Goal: Unclear

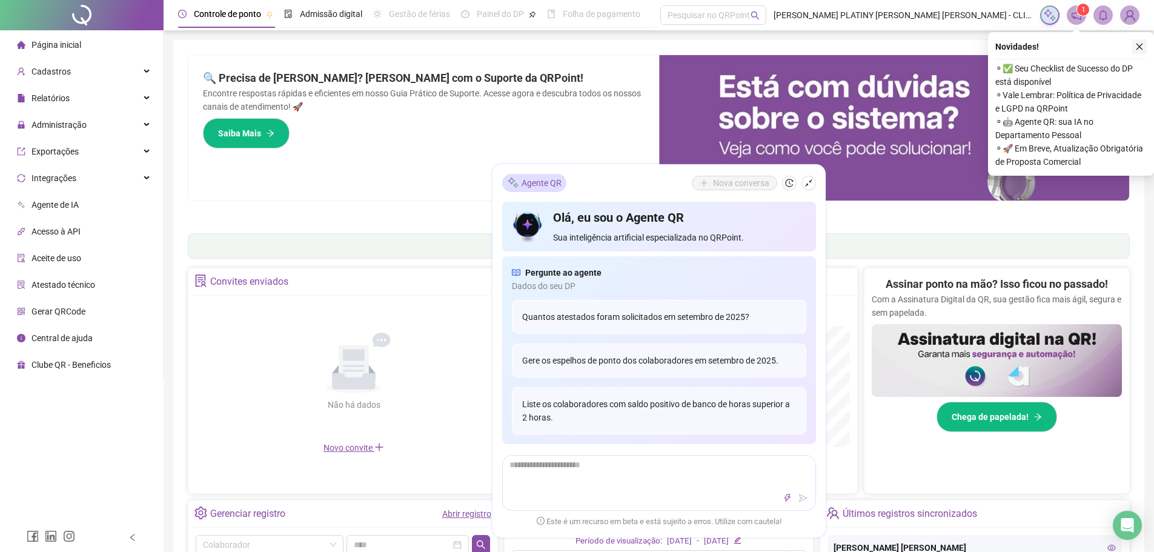
click at [1138, 50] on icon "close" at bounding box center [1139, 46] width 8 height 8
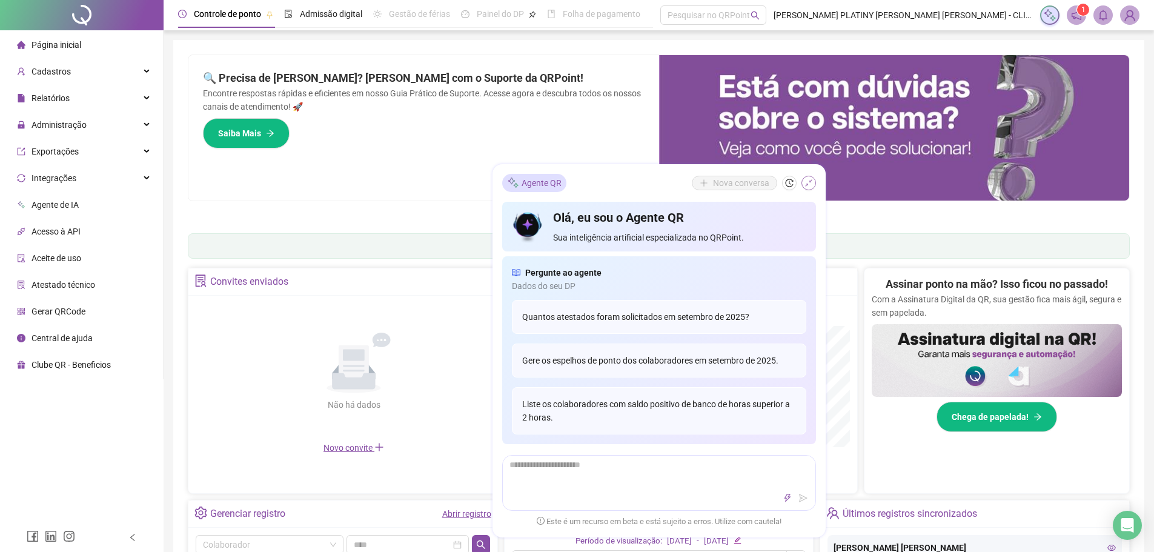
click at [810, 185] on icon "shrink" at bounding box center [808, 183] width 8 height 8
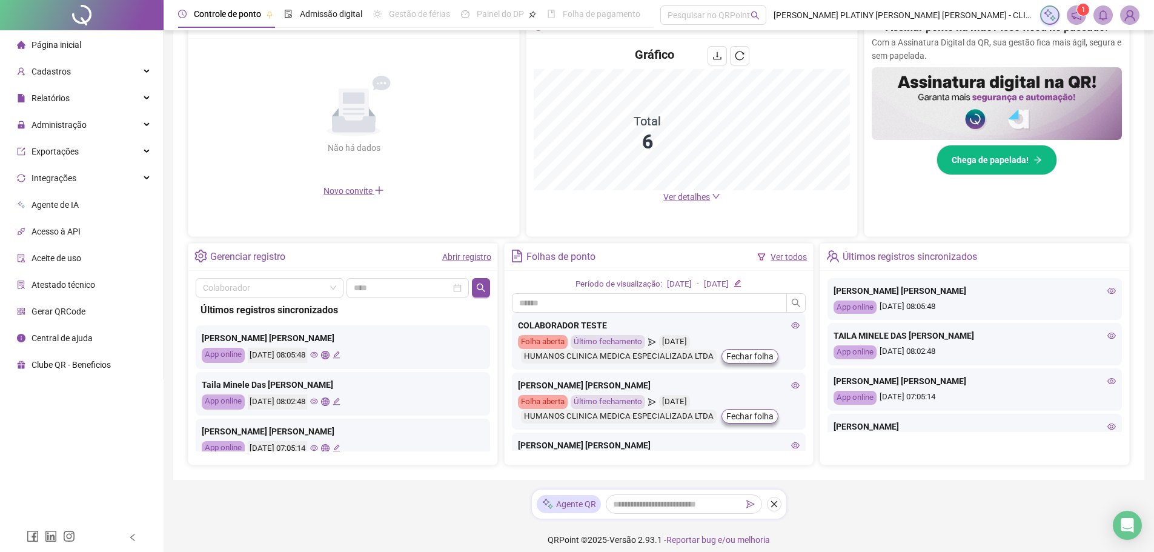
scroll to position [266, 0]
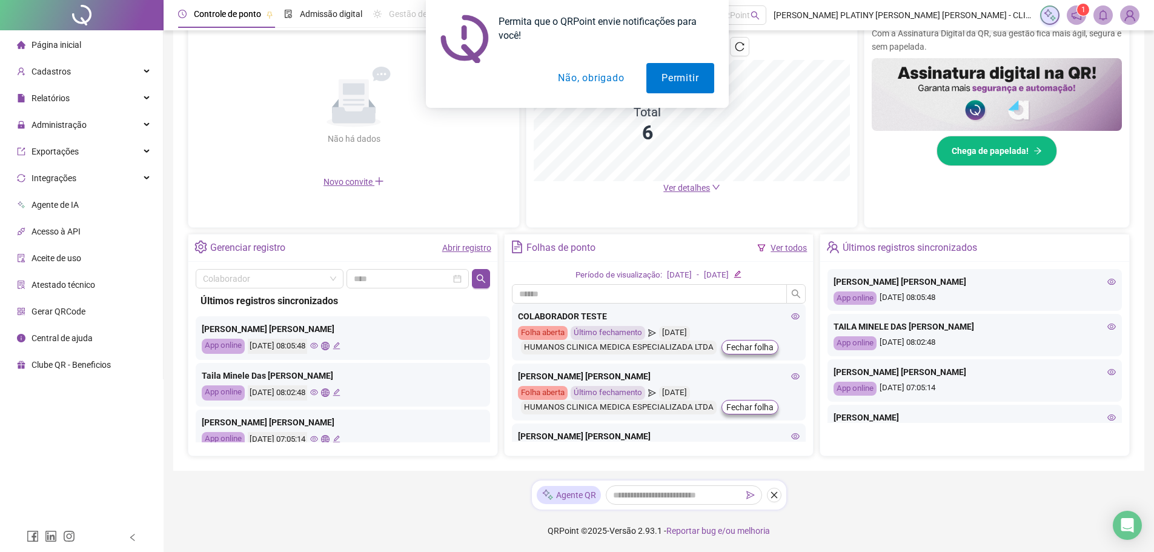
click at [577, 77] on button "Não, obrigado" at bounding box center [591, 78] width 96 height 30
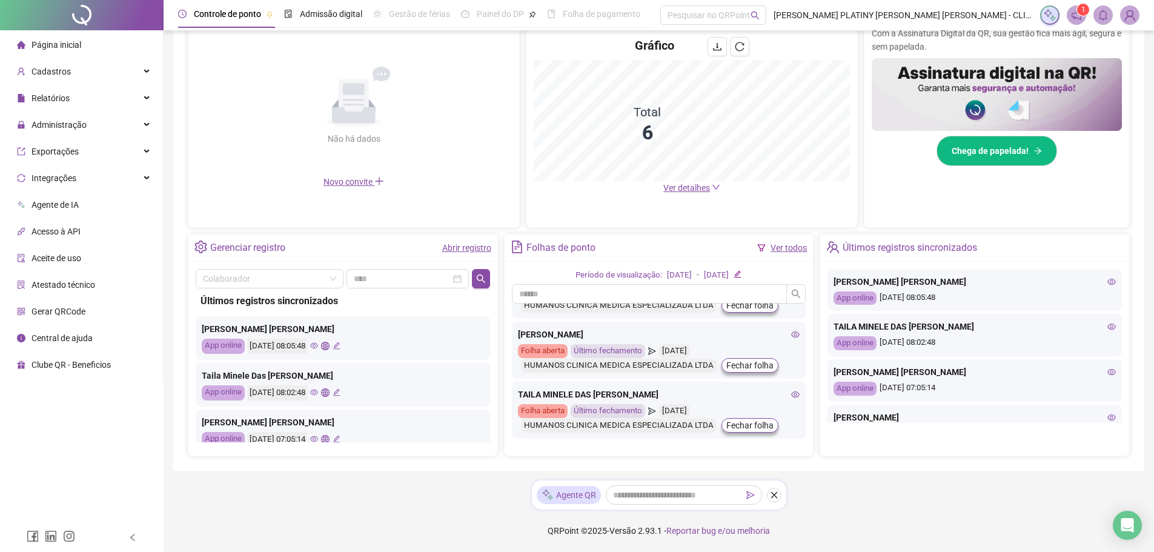
scroll to position [222, 0]
click at [741, 276] on icon "edit" at bounding box center [737, 274] width 8 height 8
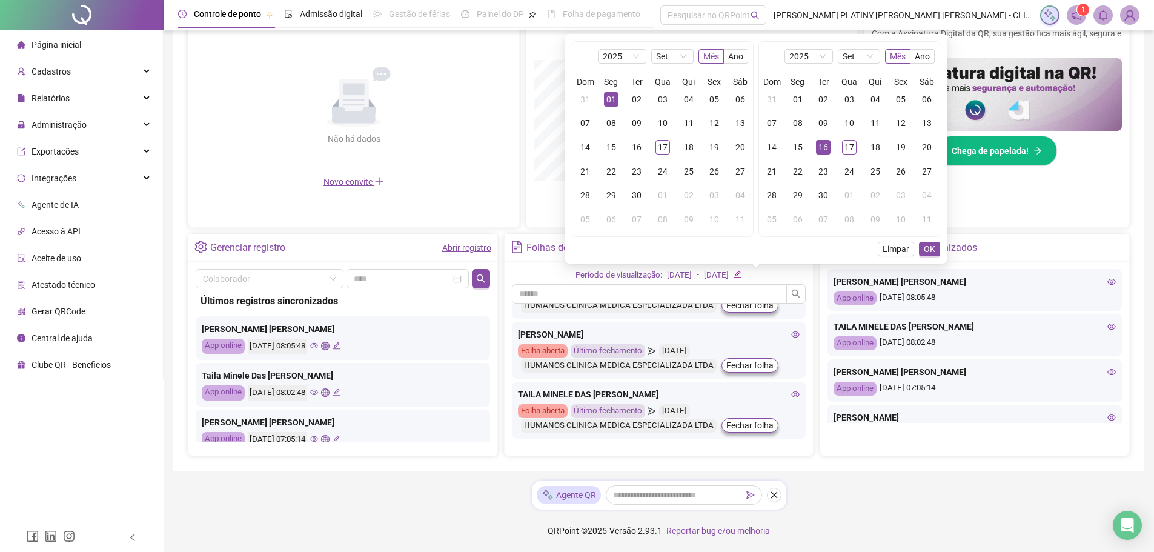
click at [609, 98] on div "01" at bounding box center [611, 99] width 15 height 15
click at [822, 147] on div "16" at bounding box center [823, 147] width 15 height 15
click at [791, 392] on icon "eye" at bounding box center [795, 394] width 8 height 8
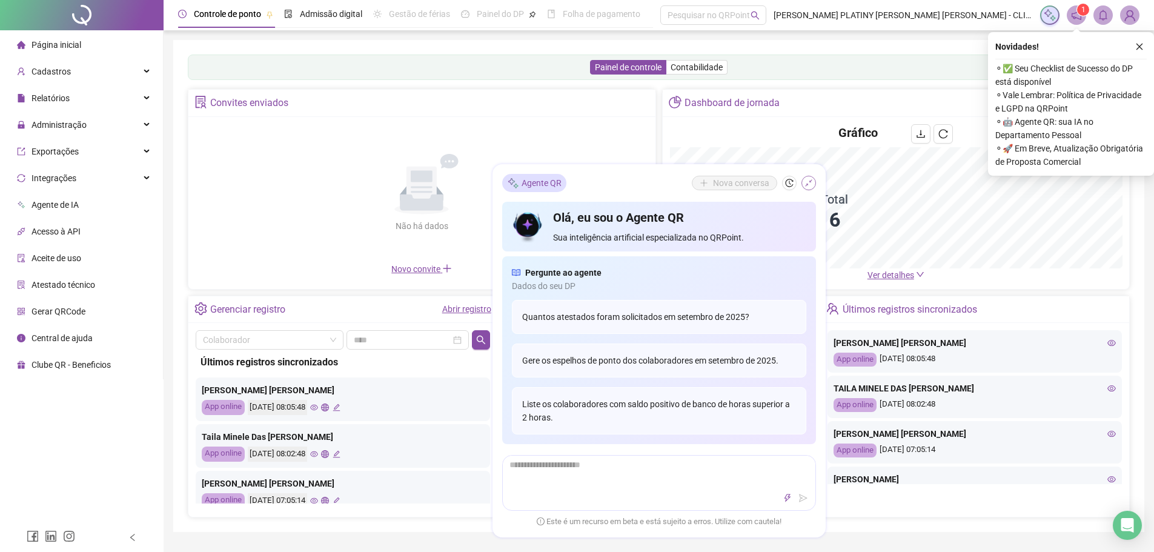
click at [815, 185] on button "button" at bounding box center [808, 183] width 15 height 15
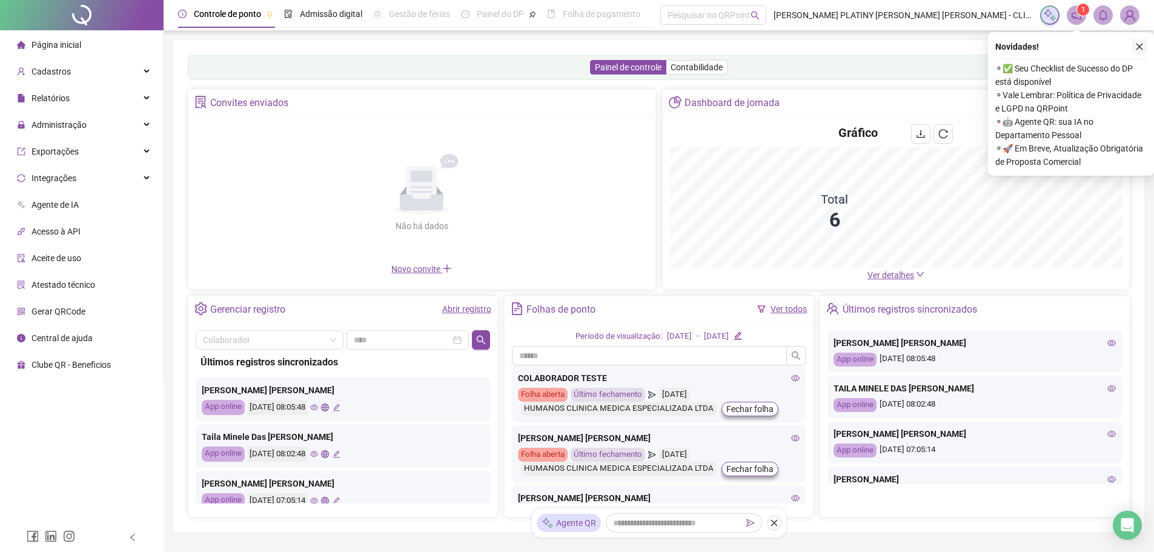
click at [1141, 46] on icon "close" at bounding box center [1139, 46] width 8 height 8
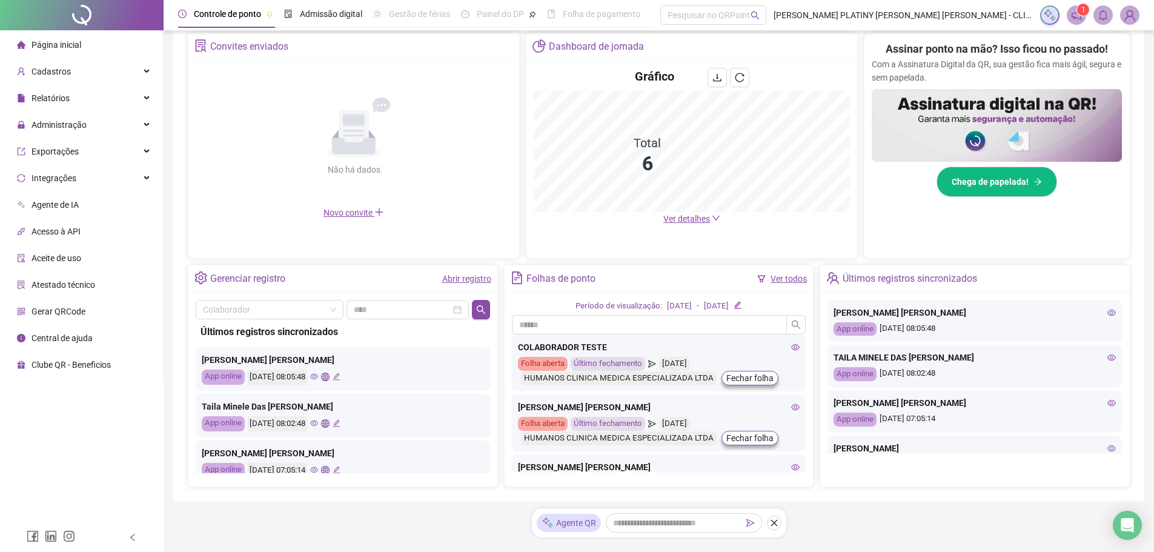
scroll to position [266, 0]
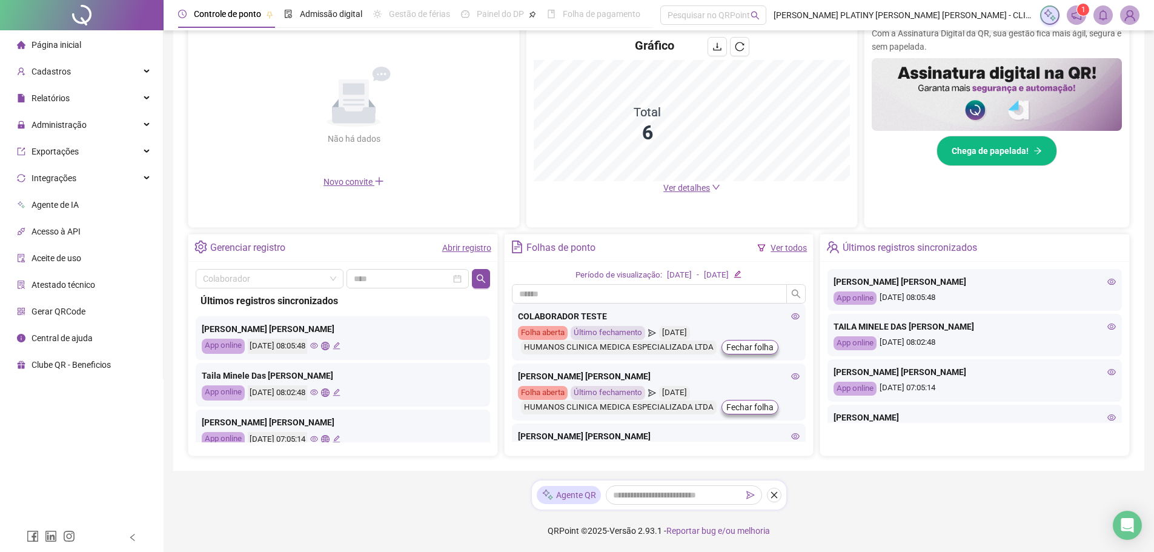
click at [792, 379] on icon "eye" at bounding box center [796, 376] width 8 height 6
click at [792, 435] on icon "eye" at bounding box center [796, 436] width 8 height 6
